Goal: Find specific page/section: Find specific page/section

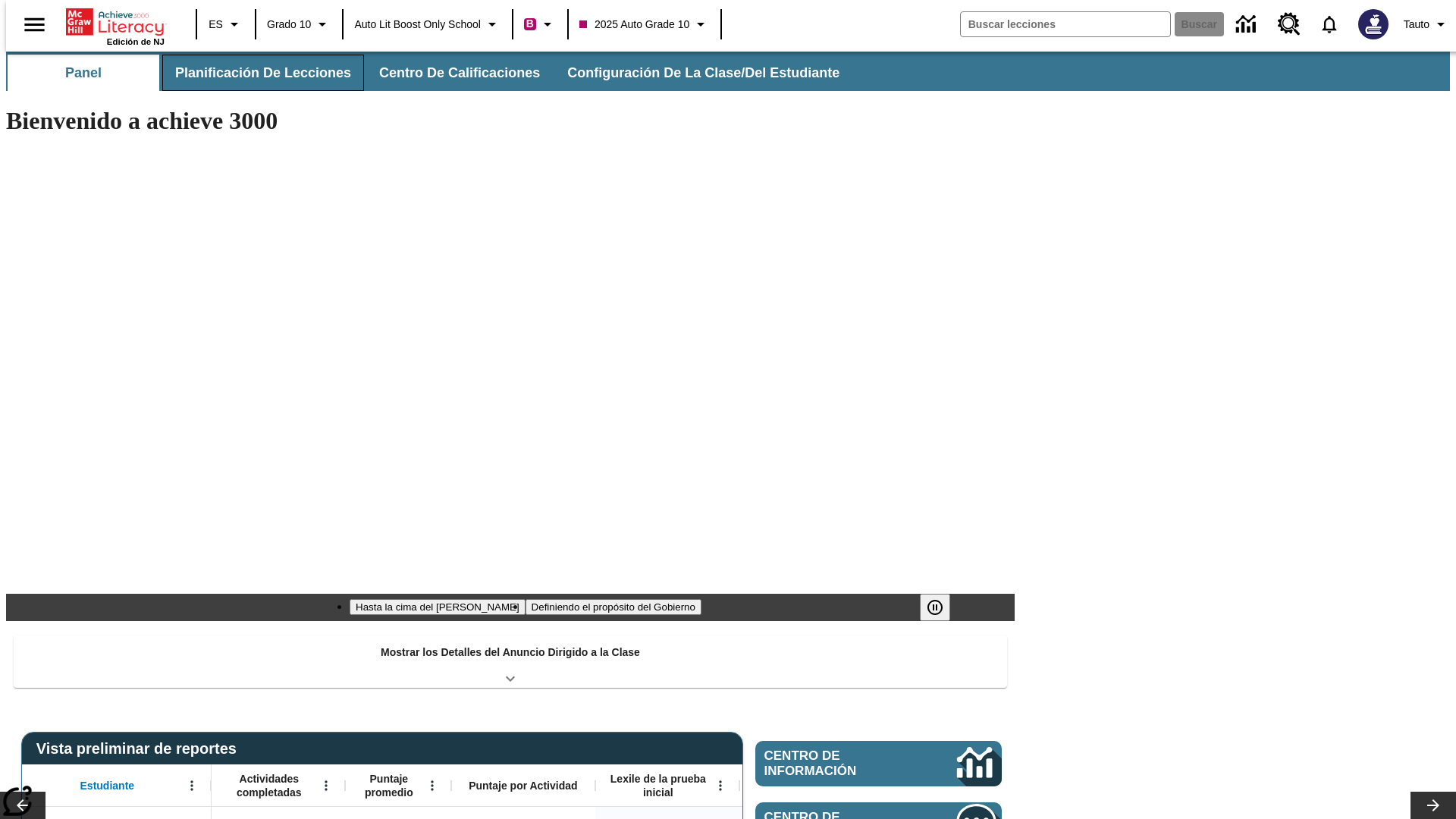
click at [254, 73] on button "Planificación de lecciones" at bounding box center [263, 73] width 201 height 36
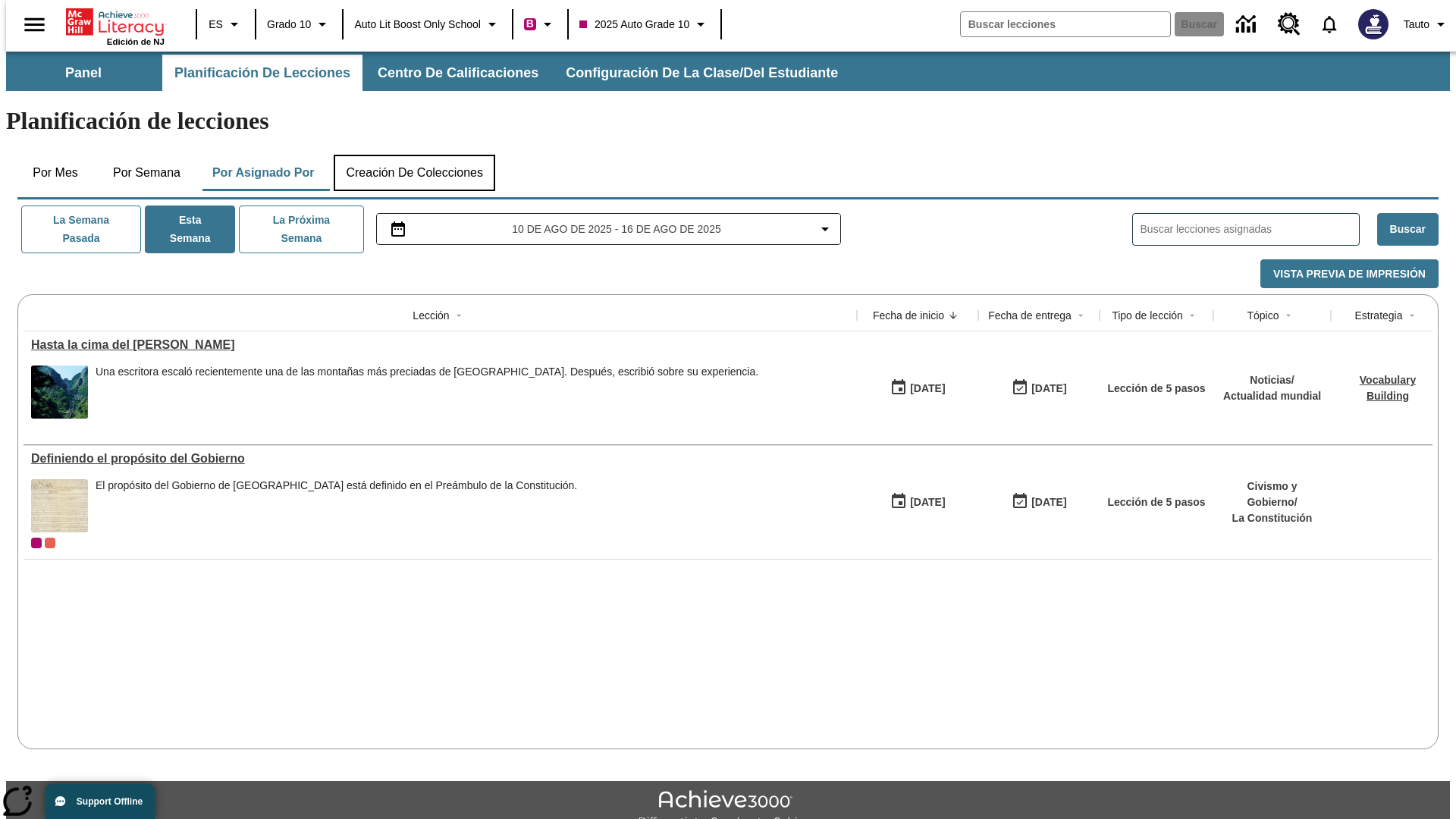
click at [414, 155] on button "Creación de colecciones" at bounding box center [414, 173] width 162 height 36
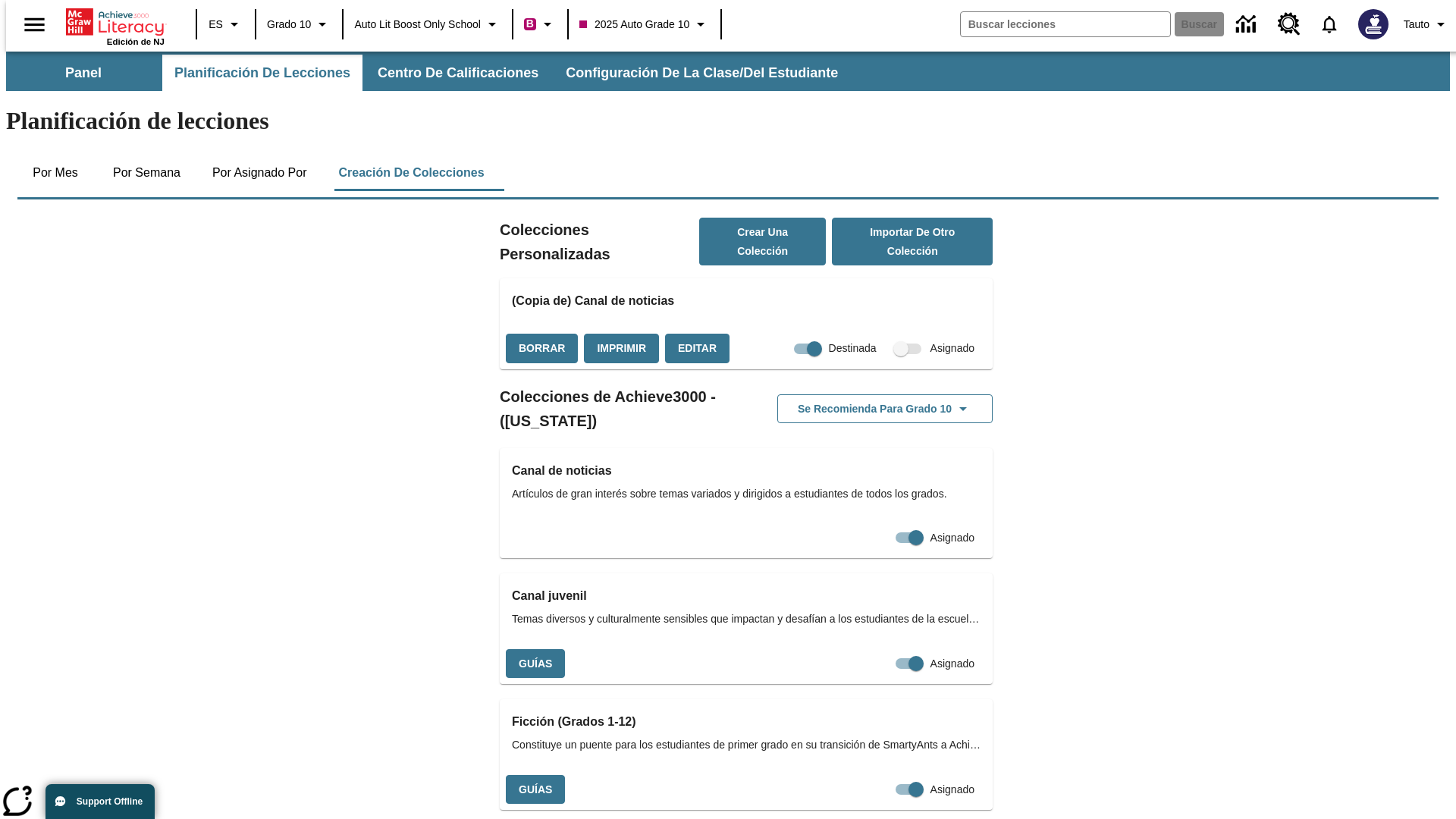
checkbox input "true"
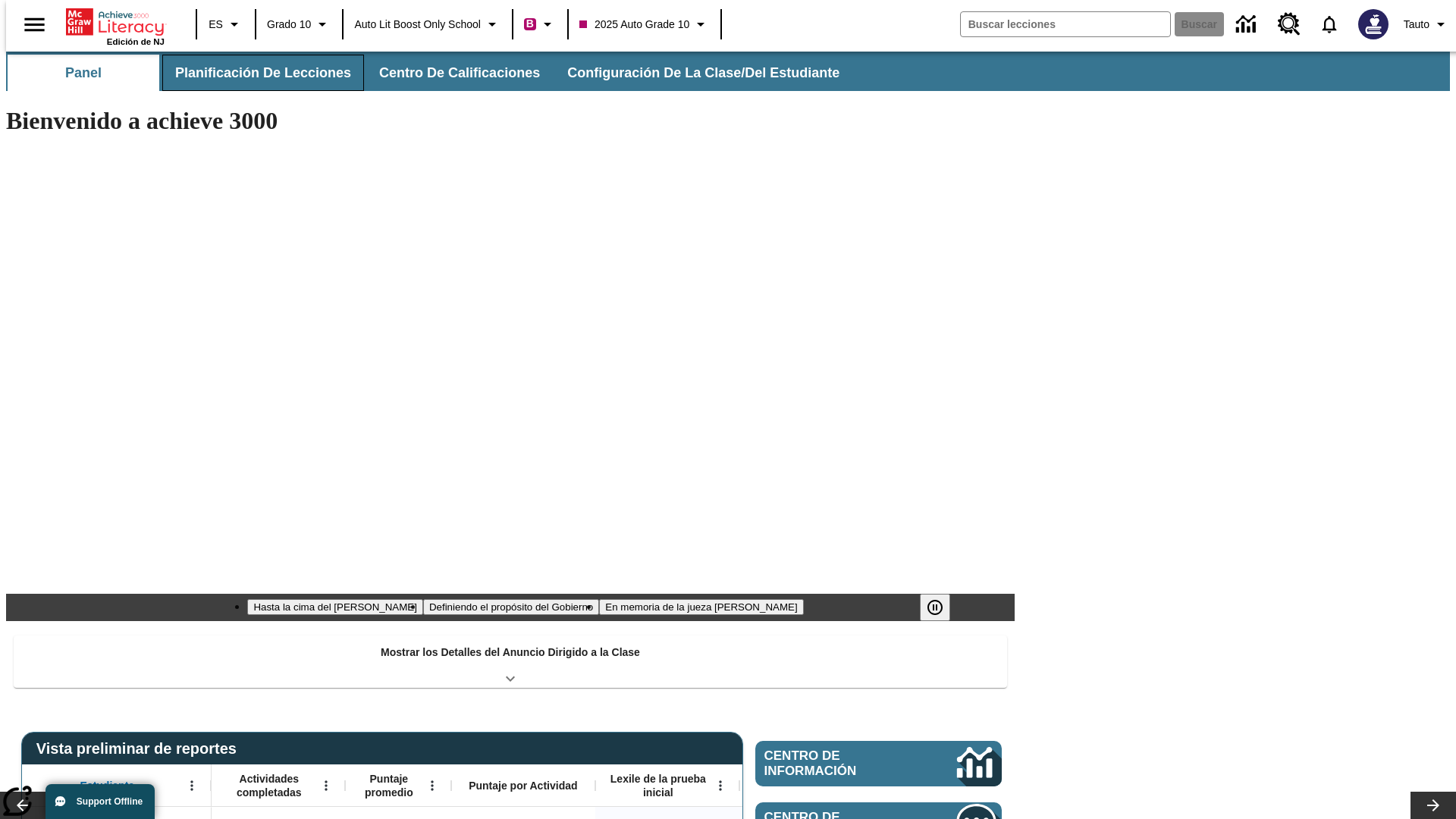
click at [254, 73] on button "Planificación de lecciones" at bounding box center [263, 73] width 201 height 36
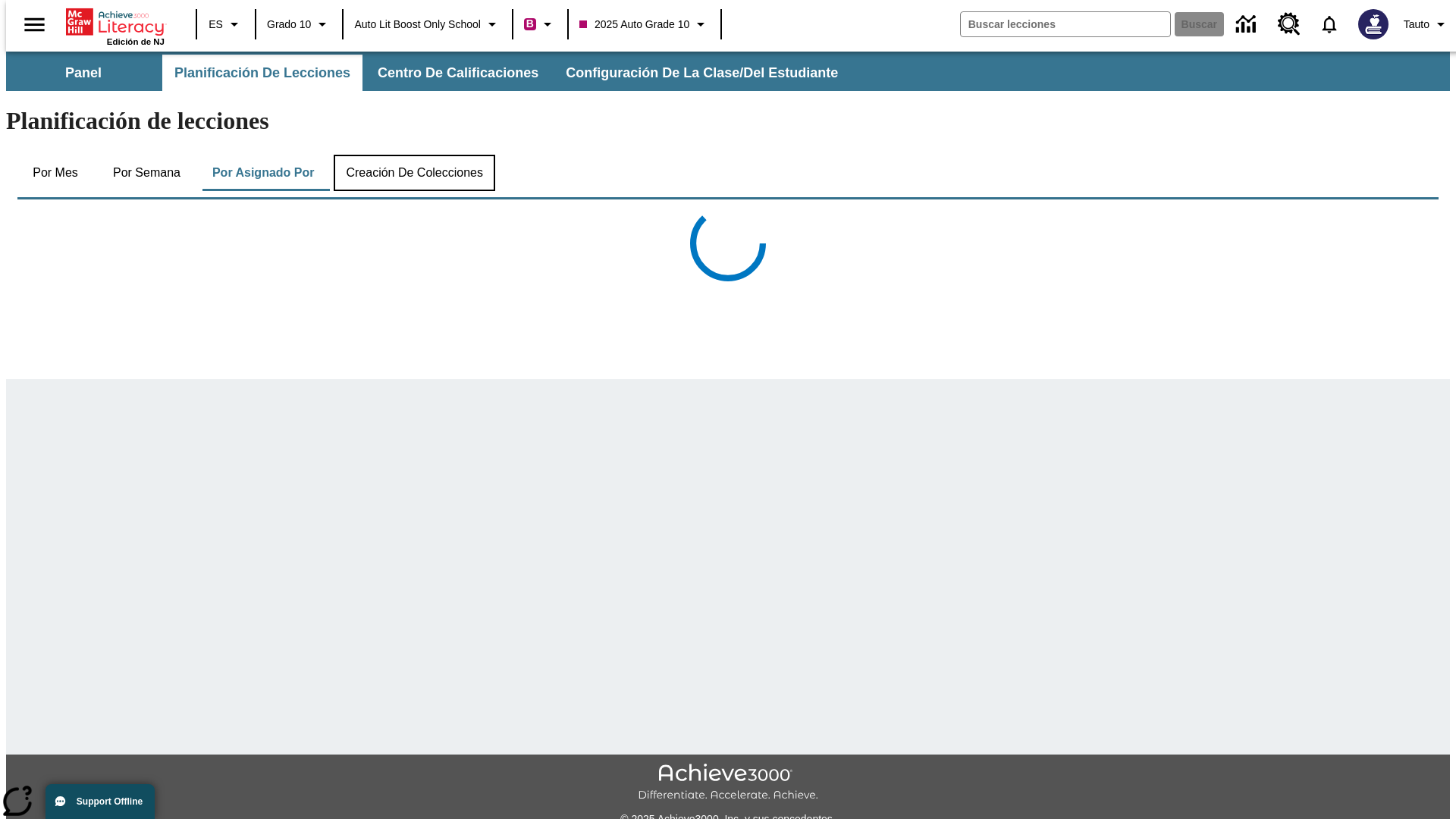
click at [414, 155] on button "Creación de colecciones" at bounding box center [414, 173] width 162 height 36
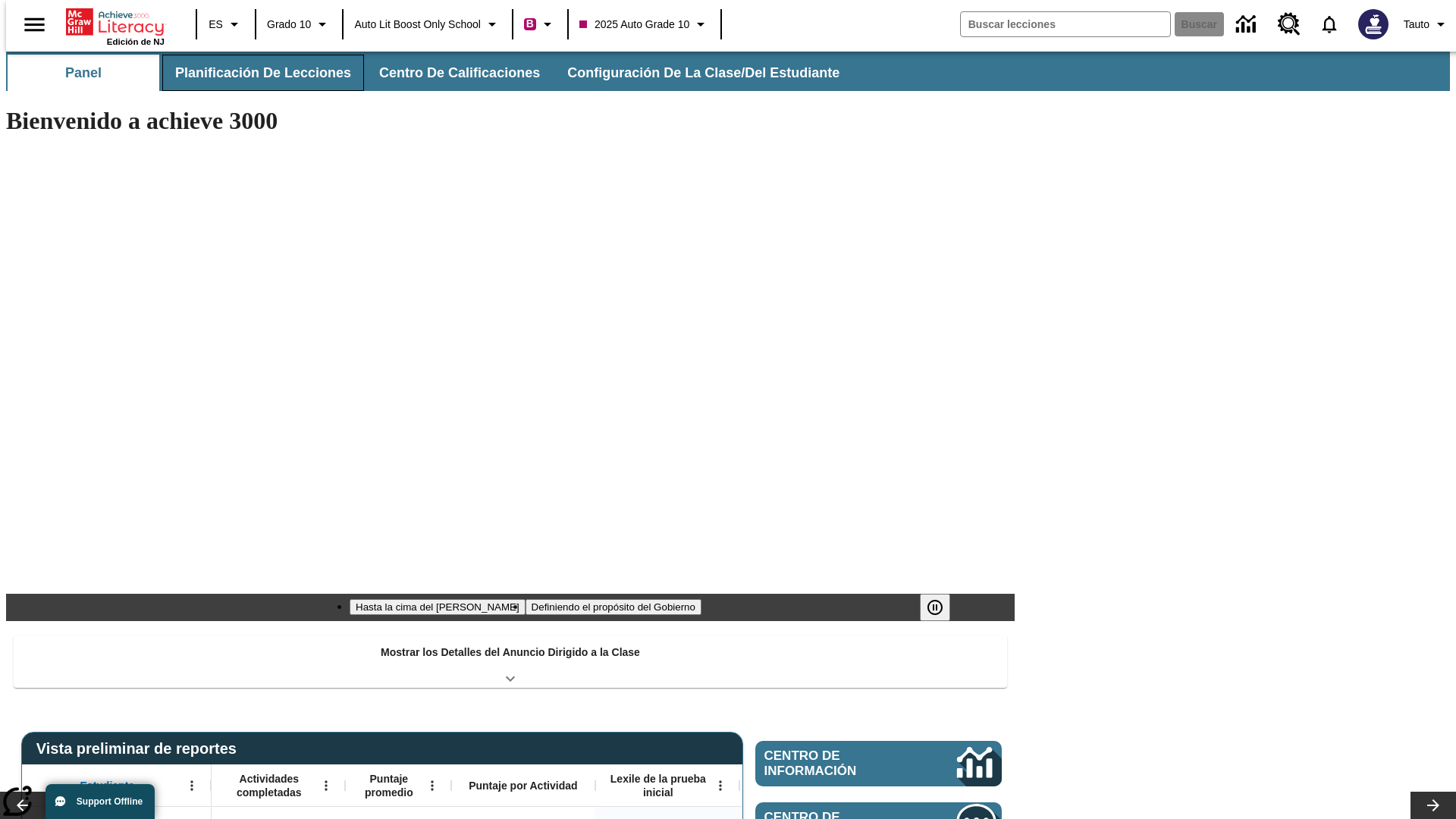
click at [254, 73] on button "Planificación de lecciones" at bounding box center [263, 73] width 201 height 36
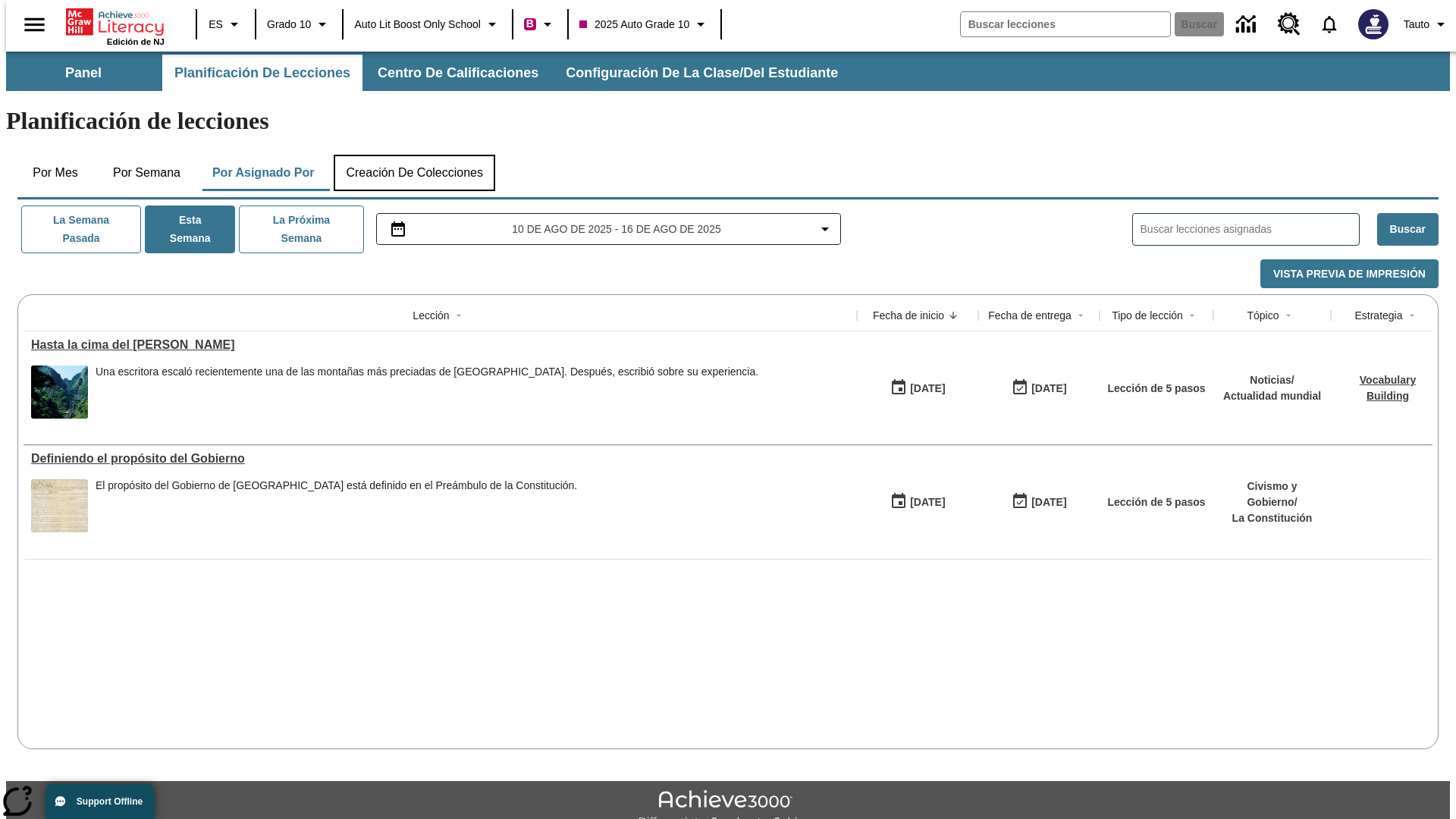
click at [414, 155] on button "Creación de colecciones" at bounding box center [414, 173] width 162 height 36
